Goal: Task Accomplishment & Management: Manage account settings

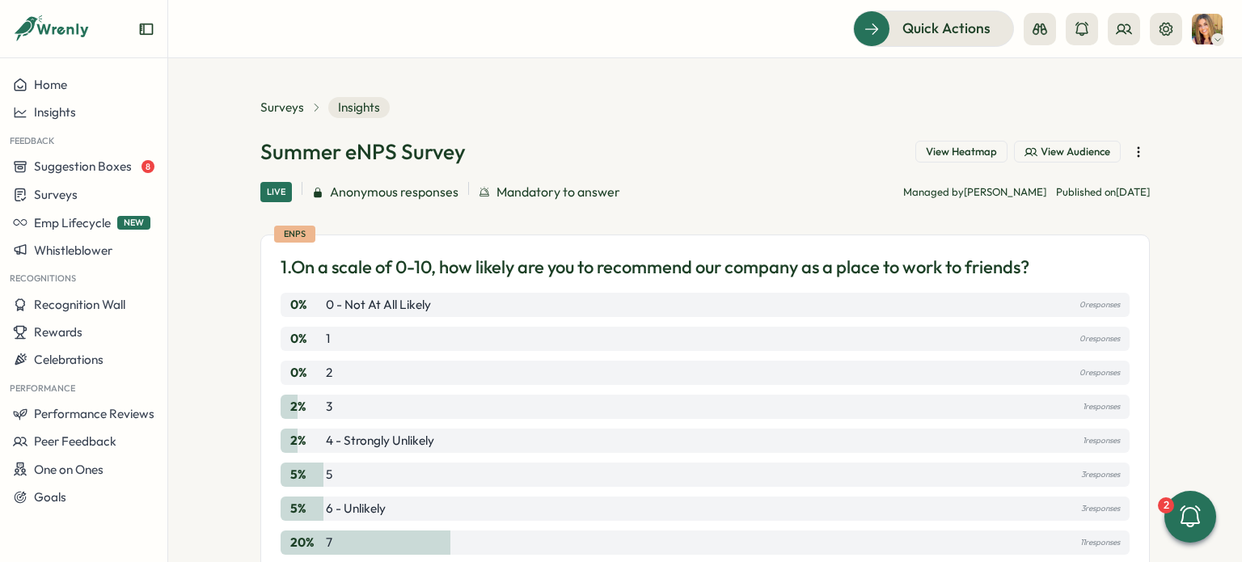
scroll to position [217, 0]
click at [52, 198] on span "Surveys" at bounding box center [56, 194] width 44 height 15
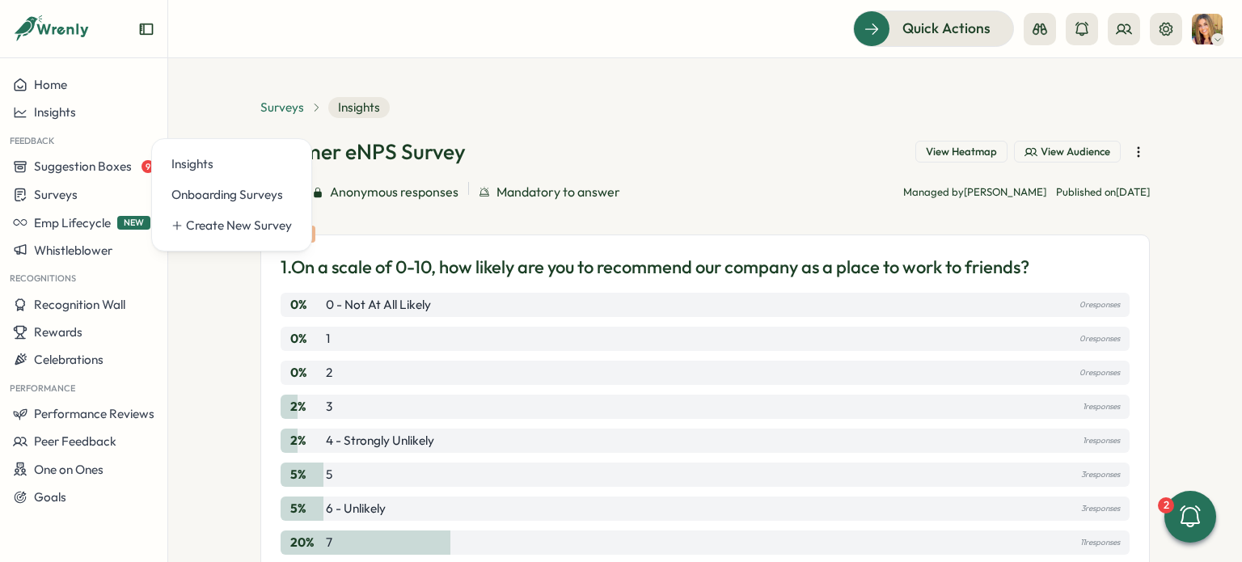
click at [298, 103] on span "Surveys" at bounding box center [282, 108] width 44 height 18
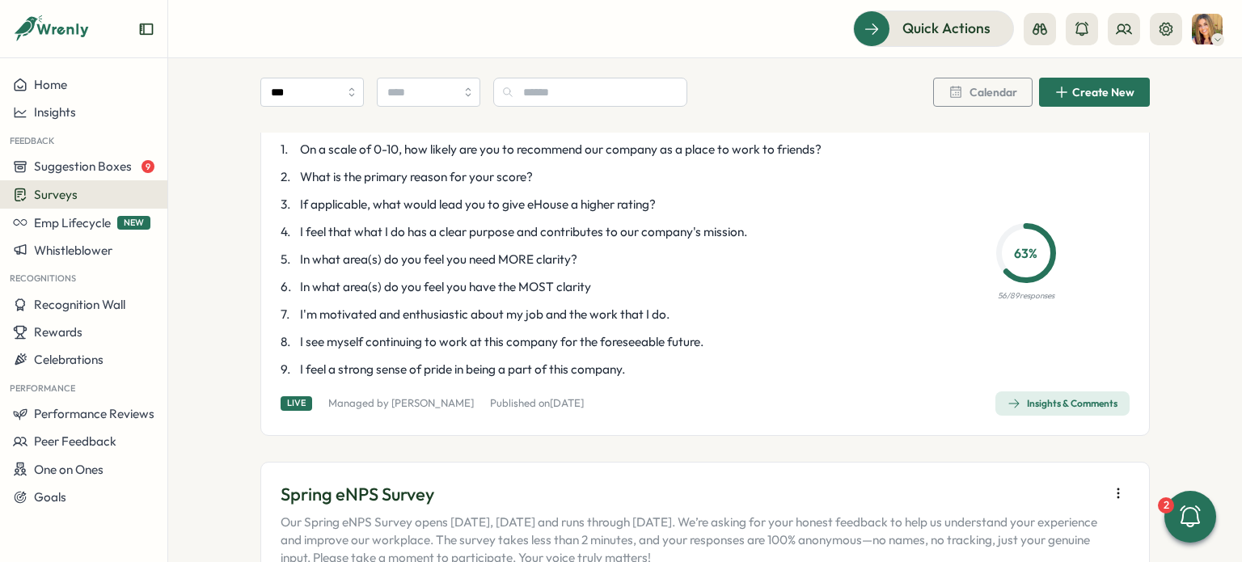
scroll to position [177, 0]
click at [1187, 510] on icon at bounding box center [1191, 517] width 28 height 28
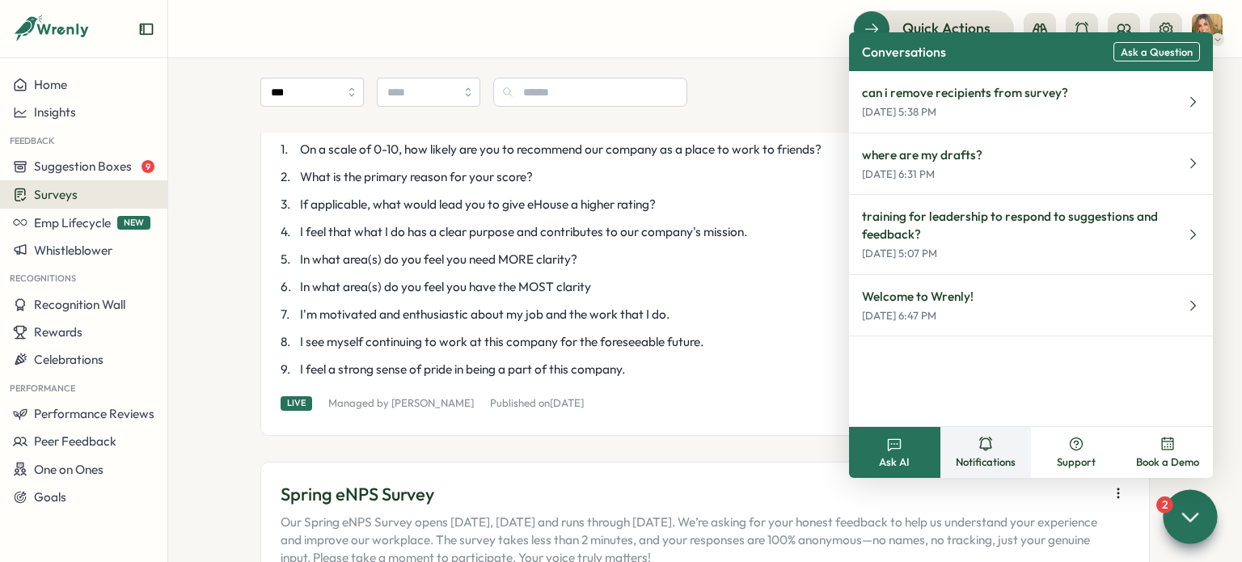
click at [986, 455] on span "Notifications" at bounding box center [986, 462] width 60 height 15
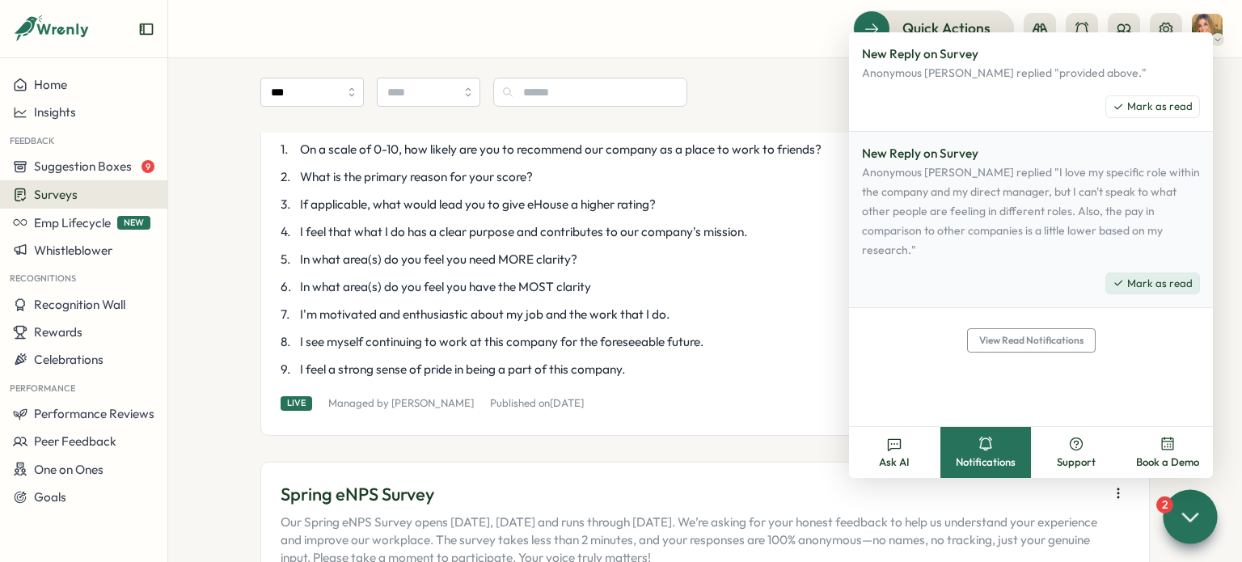
click at [1176, 277] on span "Mark as read" at bounding box center [1161, 284] width 66 height 15
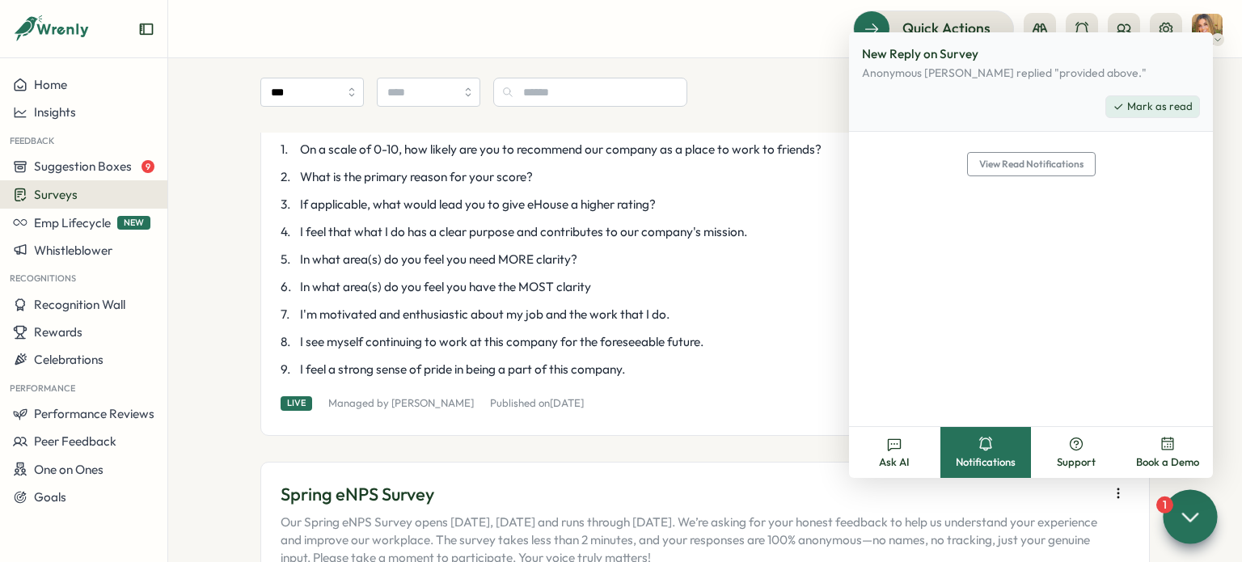
click at [1154, 111] on span "Mark as read" at bounding box center [1161, 106] width 66 height 15
